Goal: Task Accomplishment & Management: Manage account settings

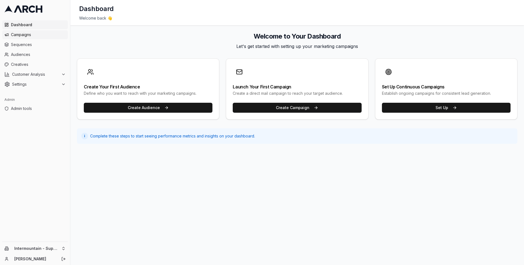
click at [23, 35] on span "Campaigns" at bounding box center [38, 35] width 55 height 6
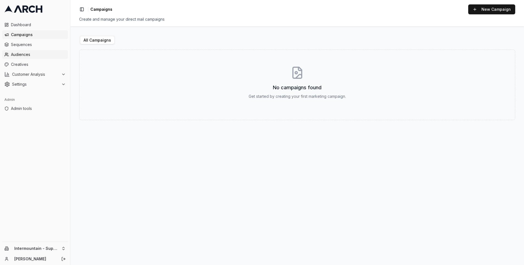
click at [23, 51] on link "Audiences" at bounding box center [35, 54] width 66 height 9
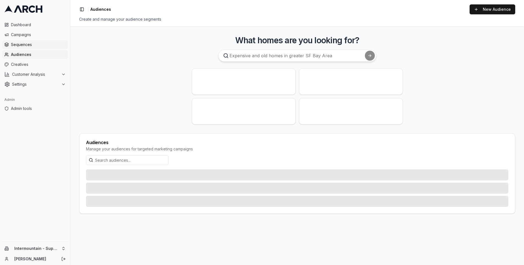
drag, startPoint x: 0, startPoint y: 0, endPoint x: 29, endPoint y: 45, distance: 53.4
click at [29, 45] on span "Sequences" at bounding box center [38, 45] width 55 height 6
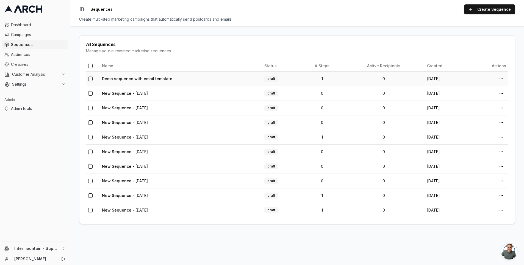
click at [90, 79] on button "button" at bounding box center [90, 78] width 4 height 4
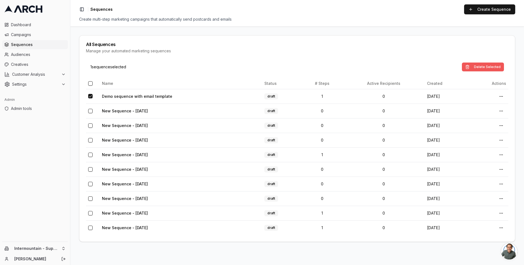
click at [491, 69] on button "Delete Selected" at bounding box center [483, 66] width 42 height 9
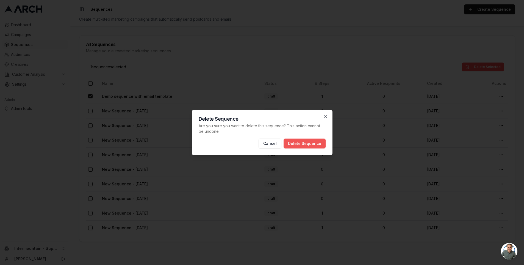
click at [322, 145] on button "Delete Sequence" at bounding box center [305, 143] width 42 height 10
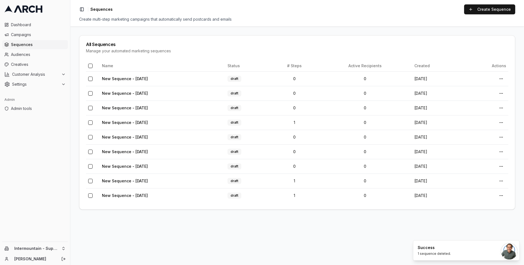
click at [391, 39] on div "All Sequences Manage your automated marketing sequences" at bounding box center [297, 47] width 436 height 25
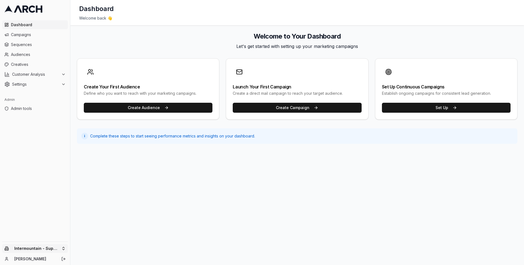
click at [40, 247] on html "Dashboard Campaigns Sequences Audiences Creatives Customer Analysis Settings Ad…" at bounding box center [262, 132] width 524 height 265
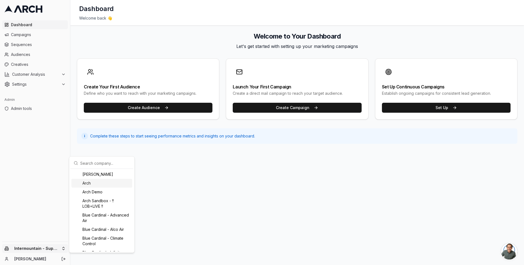
click at [99, 185] on div "Arch" at bounding box center [102, 182] width 61 height 9
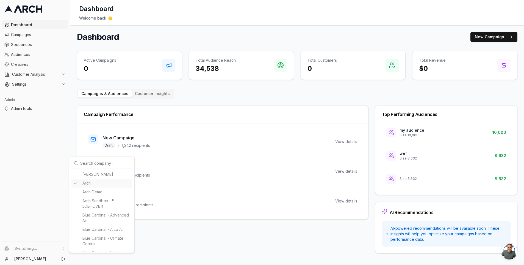
click at [38, 183] on html "Dashboard Campaigns Sequences Audiences Creatives Customer Analysis Settings Ad…" at bounding box center [262, 132] width 524 height 265
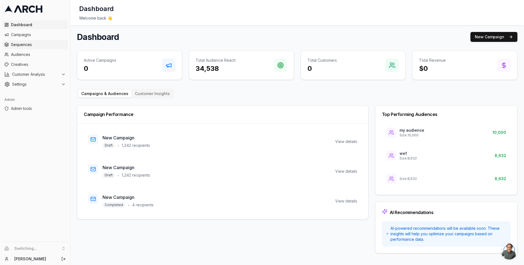
click at [31, 43] on span "Sequences" at bounding box center [38, 45] width 55 height 6
